Goal: Contribute content: Add original content to the website for others to see

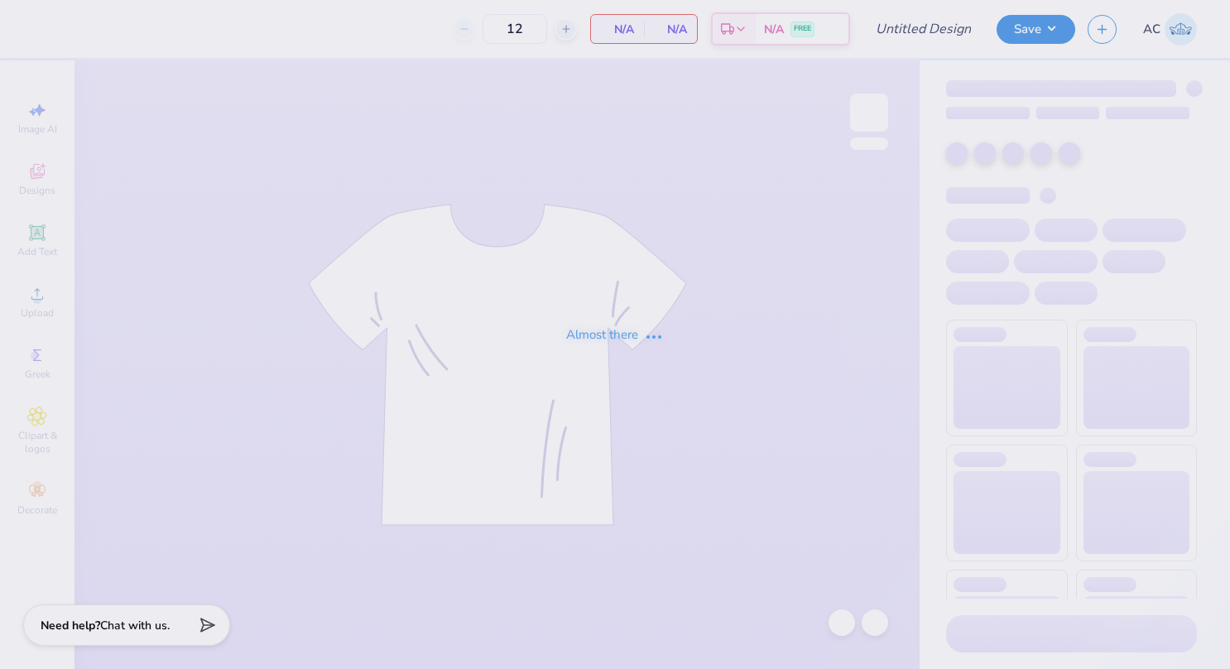
type input "Victory Formal Tri Delta"
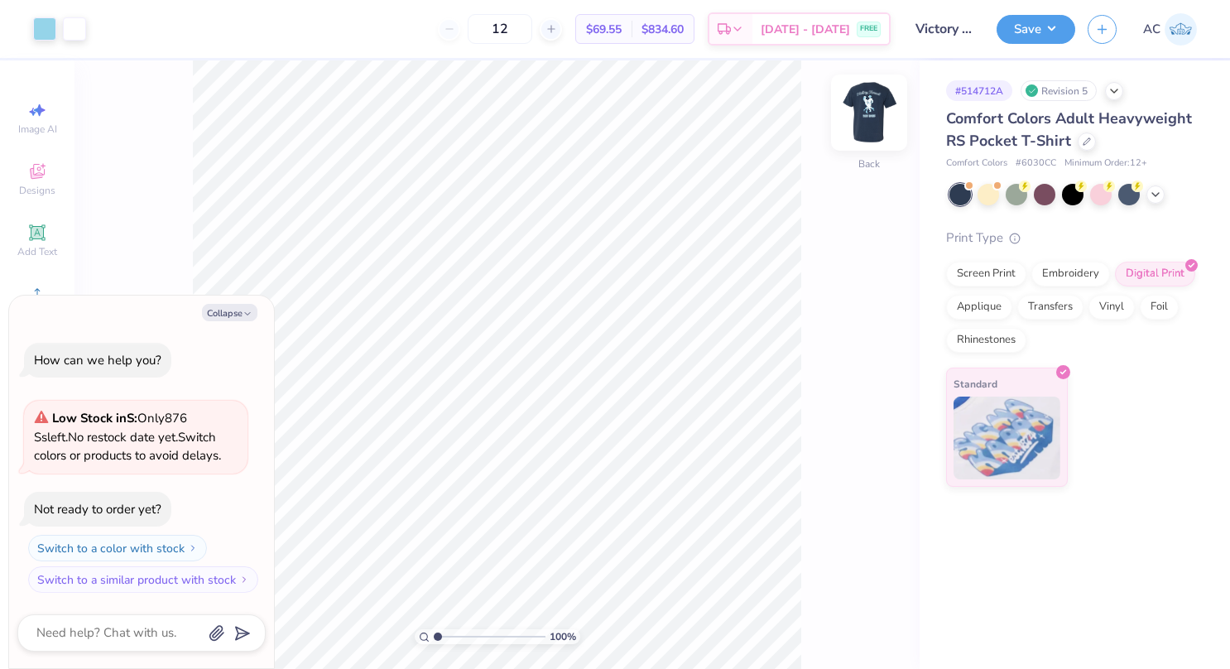
click at [869, 106] on img at bounding box center [869, 112] width 66 height 66
type textarea "x"
type input "1.65400367205758"
type textarea "x"
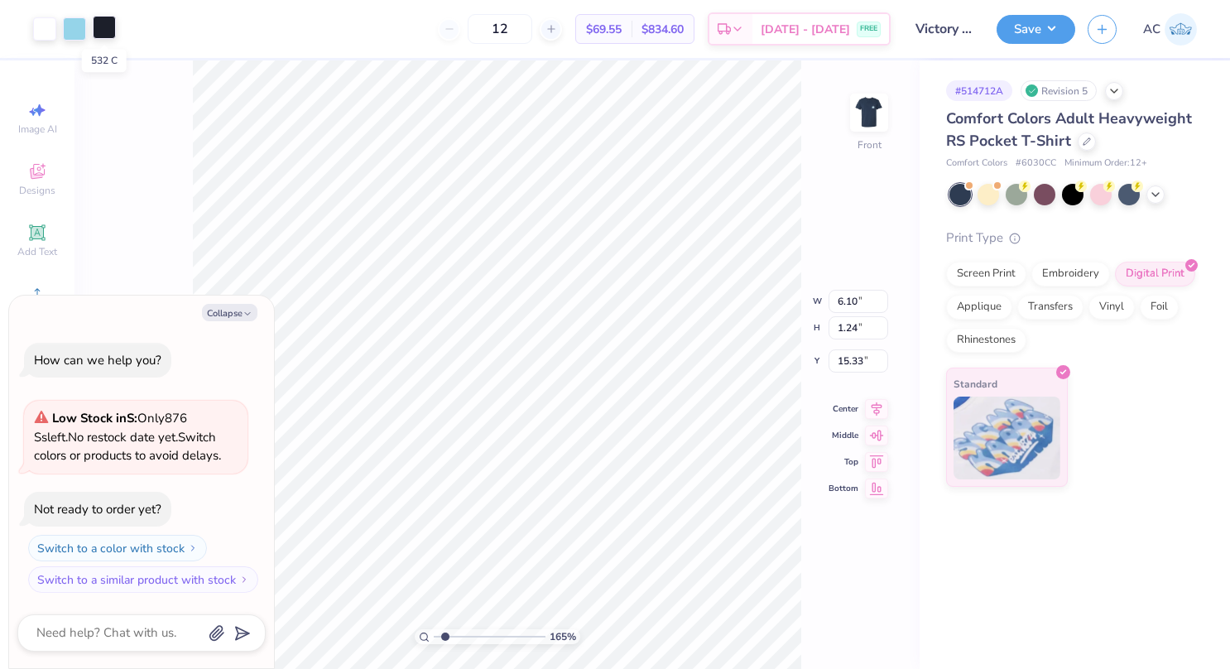
click at [104, 24] on div at bounding box center [104, 27] width 23 height 23
type input "1.65400367205758"
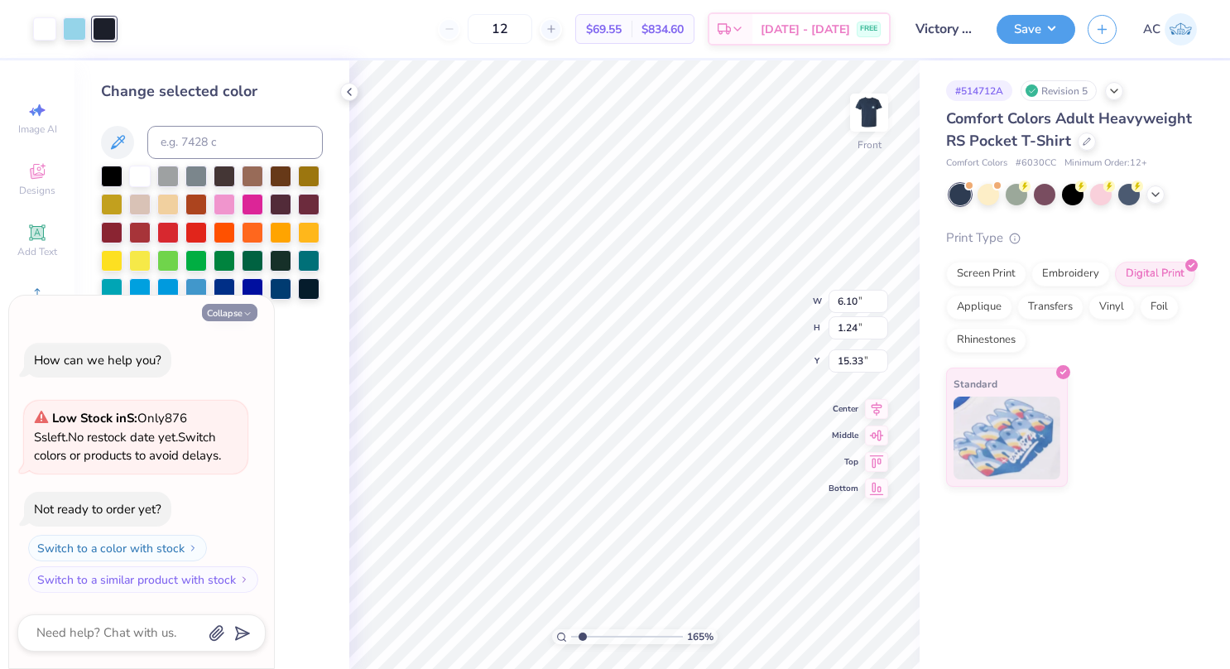
click at [228, 309] on button "Collapse" at bounding box center [229, 312] width 55 height 17
type textarea "x"
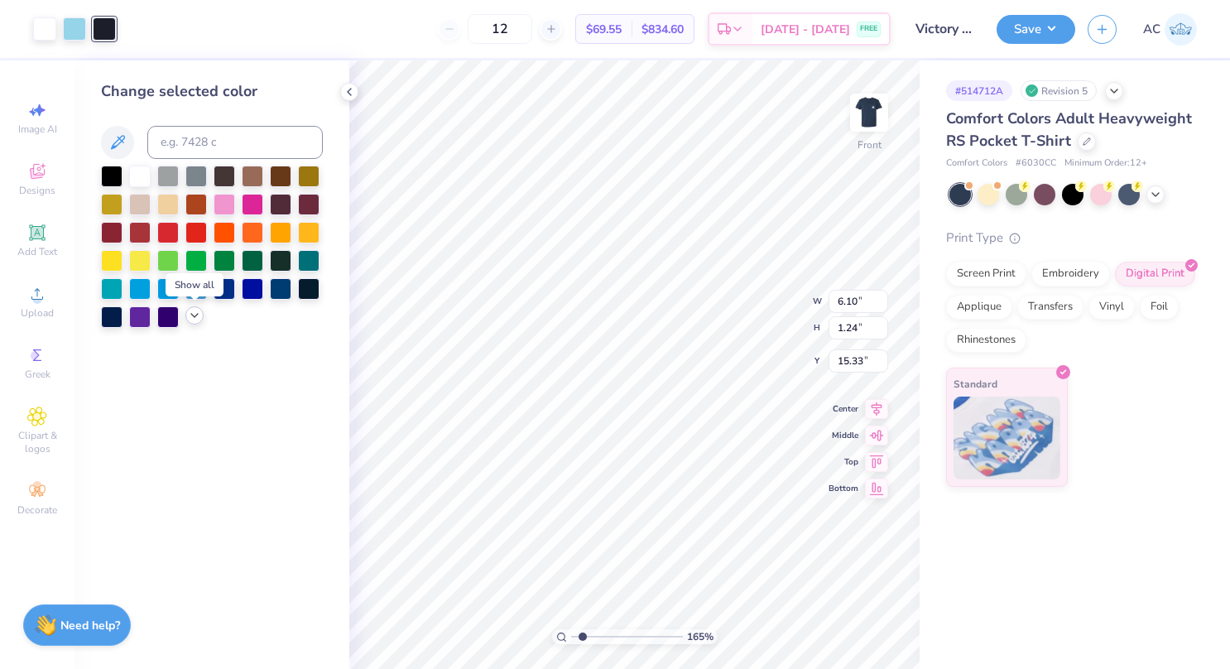
click at [197, 311] on icon at bounding box center [194, 315] width 13 height 13
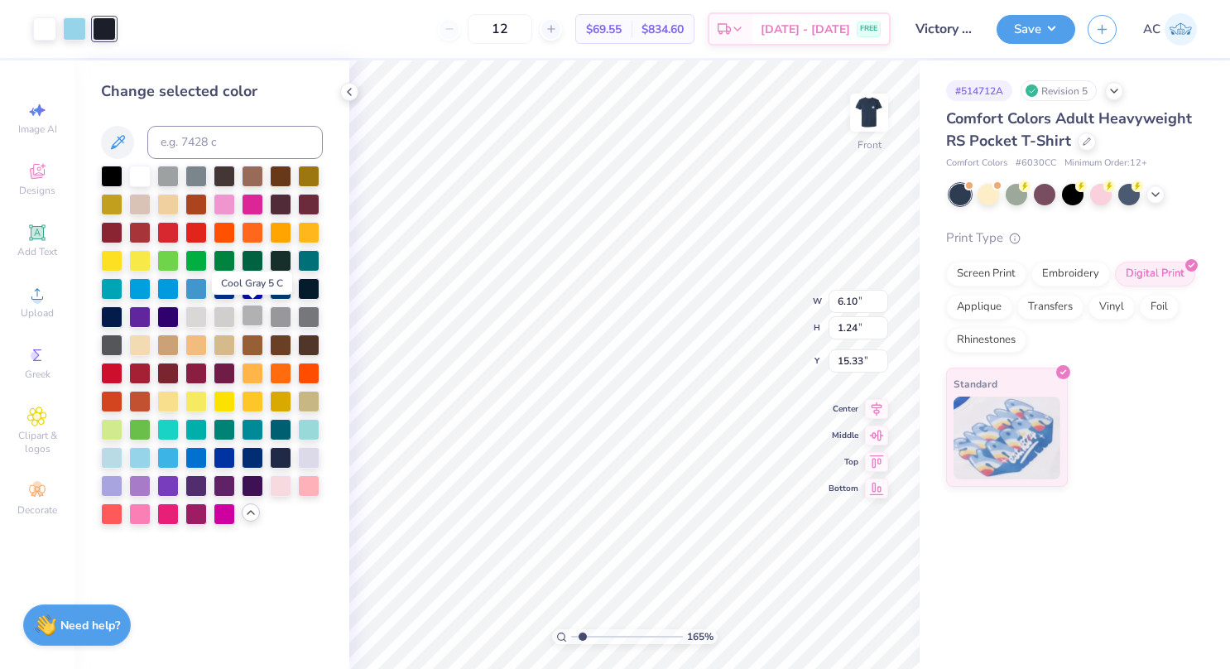
click at [256, 311] on div at bounding box center [253, 315] width 22 height 22
click at [116, 313] on div at bounding box center [112, 315] width 22 height 22
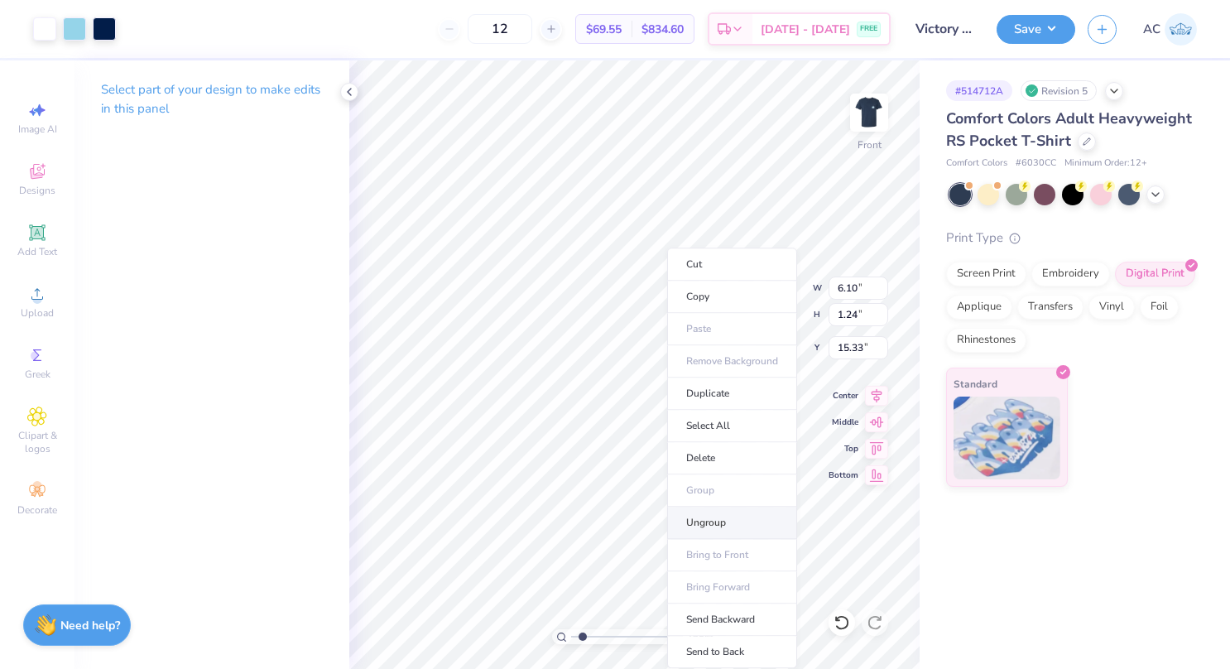
click at [704, 518] on li "Ungroup" at bounding box center [732, 522] width 130 height 32
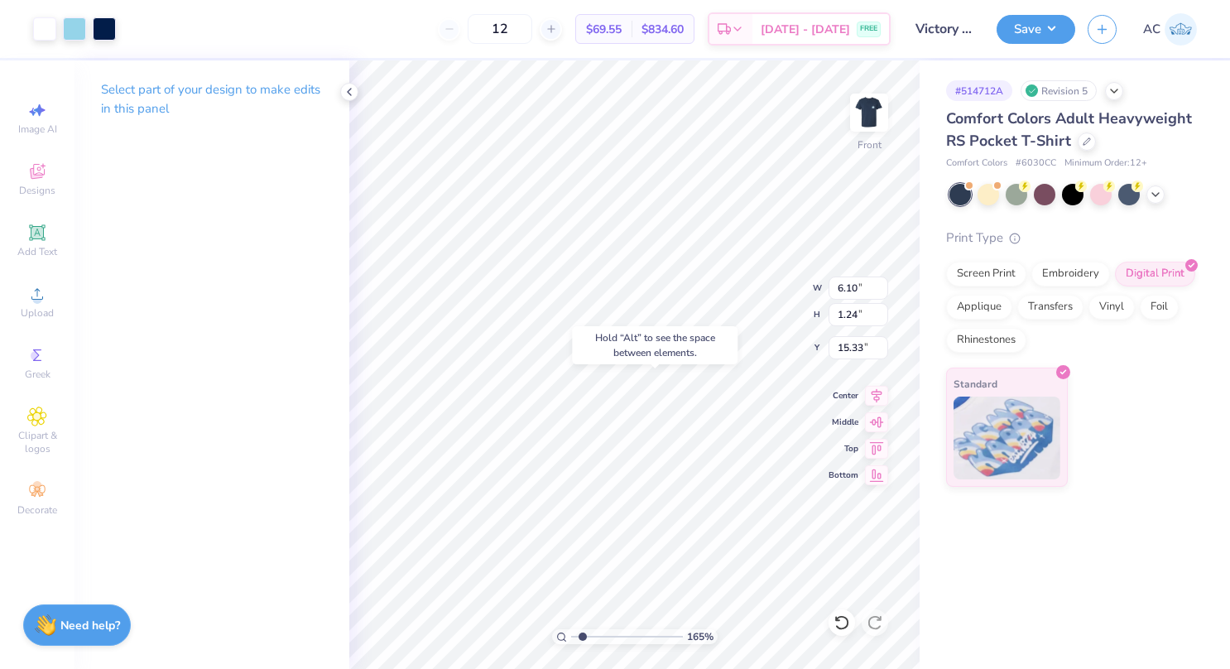
type input "1.65400367205758"
type input "15.57"
type input "1.65400367205758"
